Goal: Task Accomplishment & Management: Use online tool/utility

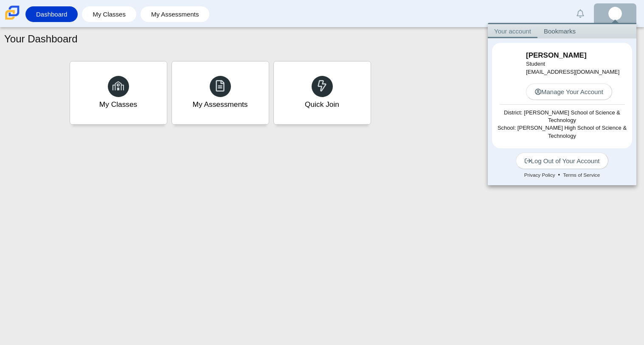
click at [408, 225] on div "Your Dashboard My Classes My Assessments Quick Join" at bounding box center [322, 187] width 644 height 318
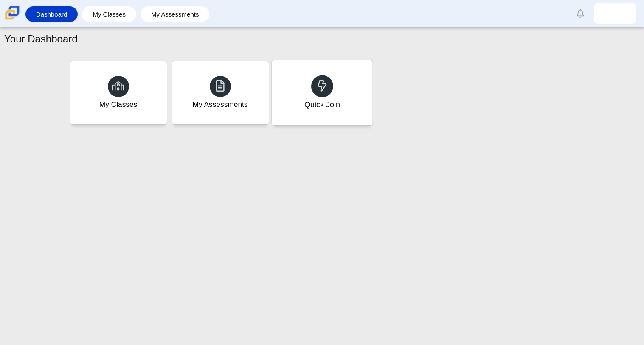
click at [324, 101] on div "Quick Join" at bounding box center [322, 104] width 36 height 11
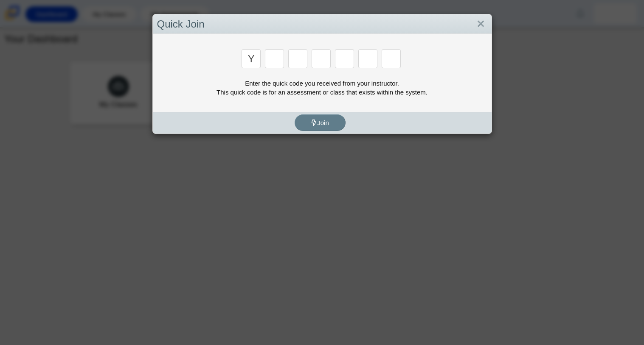
type input "y"
type input "3"
type input "k"
type input "e"
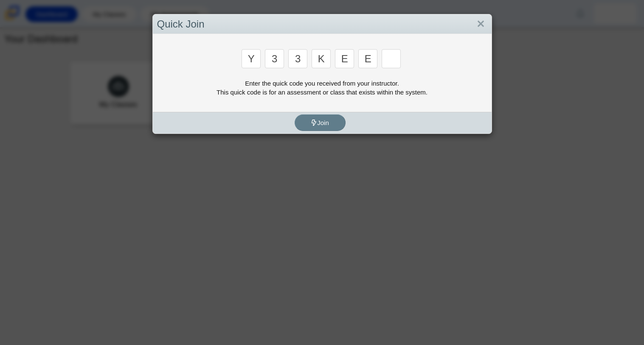
type input "e"
type input "4"
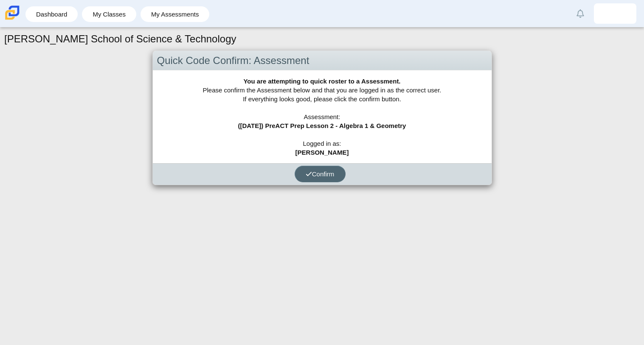
click at [322, 171] on span "Confirm" at bounding box center [319, 174] width 29 height 7
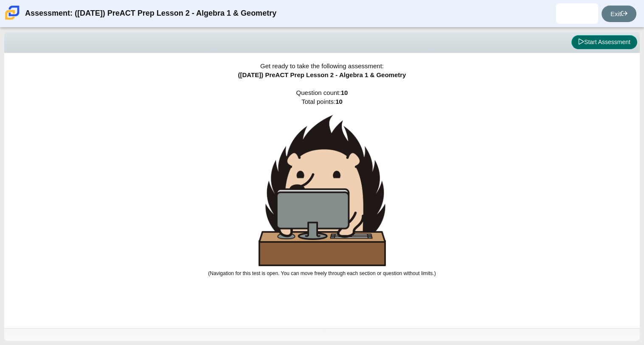
click at [605, 39] on button "Start Assessment" at bounding box center [604, 42] width 66 height 14
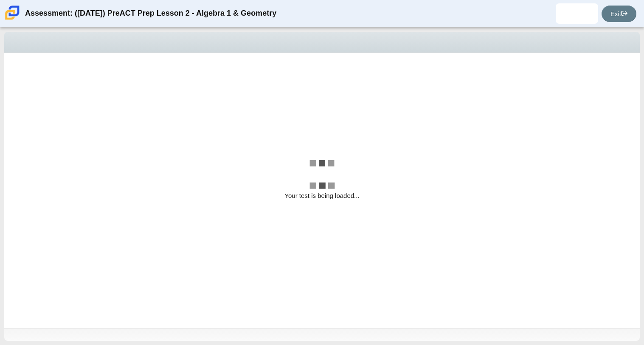
select select "89427bb7-e313-4f00-988f-8b8255897029"
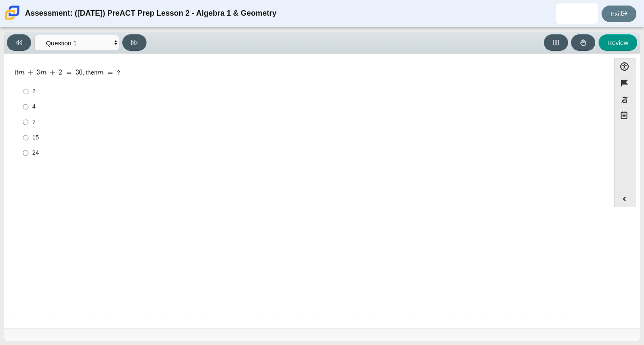
click at [21, 117] on label "7 7" at bounding box center [307, 122] width 581 height 15
click at [23, 117] on input "7 7" at bounding box center [26, 122] width 6 height 15
radio input "true"
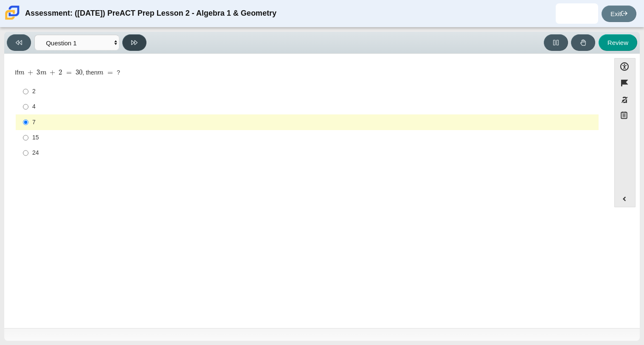
click at [131, 36] on button at bounding box center [134, 42] width 24 height 17
select select "ec95ace6-bebc-42b8-9428-40567494d4da"
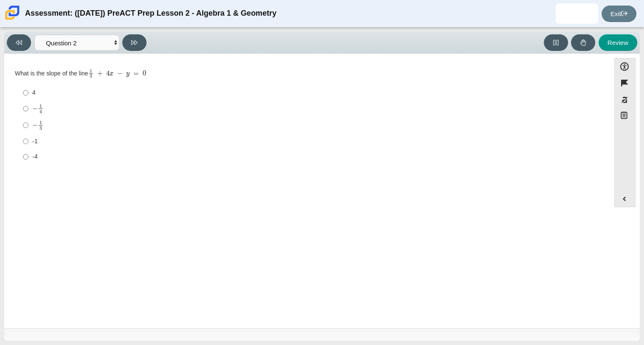
click at [33, 137] on div "-1" at bounding box center [313, 141] width 563 height 8
click at [28, 137] on input "-1 -1" at bounding box center [26, 141] width 6 height 15
radio input "true"
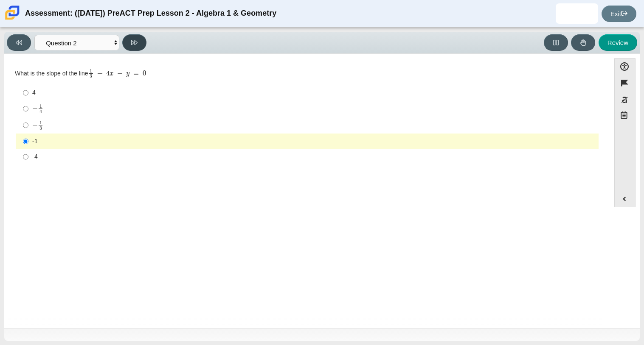
click at [135, 41] on icon at bounding box center [134, 42] width 6 height 6
select select "97f4f5fa-a52e-4fed-af51-565bfcdf47cb"
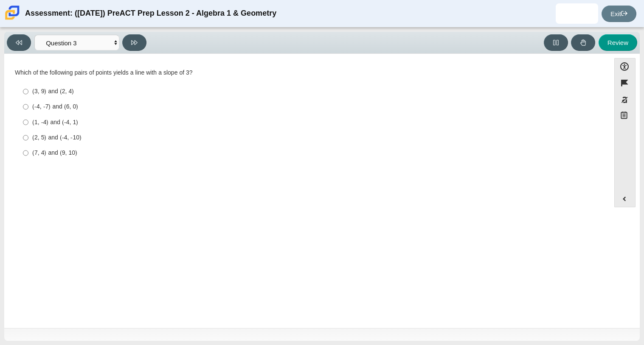
click at [31, 153] on label "(7, 4) and (9, 10) (7, 4) and (9, 10)" at bounding box center [307, 153] width 581 height 15
click at [28, 153] on input "(7, 4) and (9, 10) (7, 4) and (9, 10)" at bounding box center [26, 153] width 6 height 15
radio input "true"
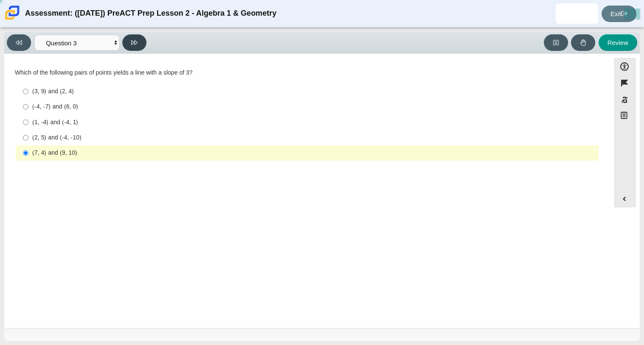
click at [133, 44] on icon at bounding box center [134, 42] width 6 height 6
select select "ed62e223-81bd-4cbf-ab48-ab975844bd1f"
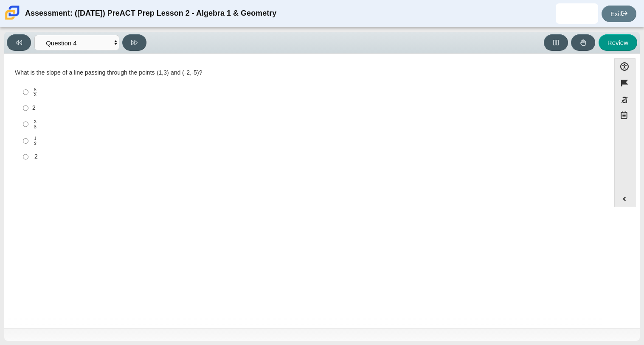
click at [36, 92] on mjx-line "Assessment items" at bounding box center [35, 92] width 4 height 0
click at [28, 92] on input "8 3 8 thirds" at bounding box center [26, 92] width 6 height 17
radio input "true"
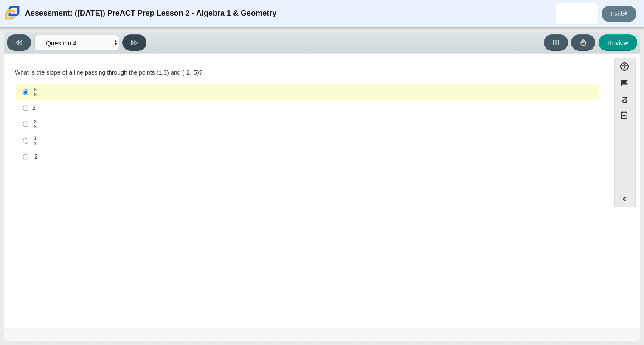
click at [130, 47] on button at bounding box center [134, 42] width 24 height 17
select select "14773eaf-2ca1-47ae-afe7-a624a56f34b3"
